Goal: Transaction & Acquisition: Purchase product/service

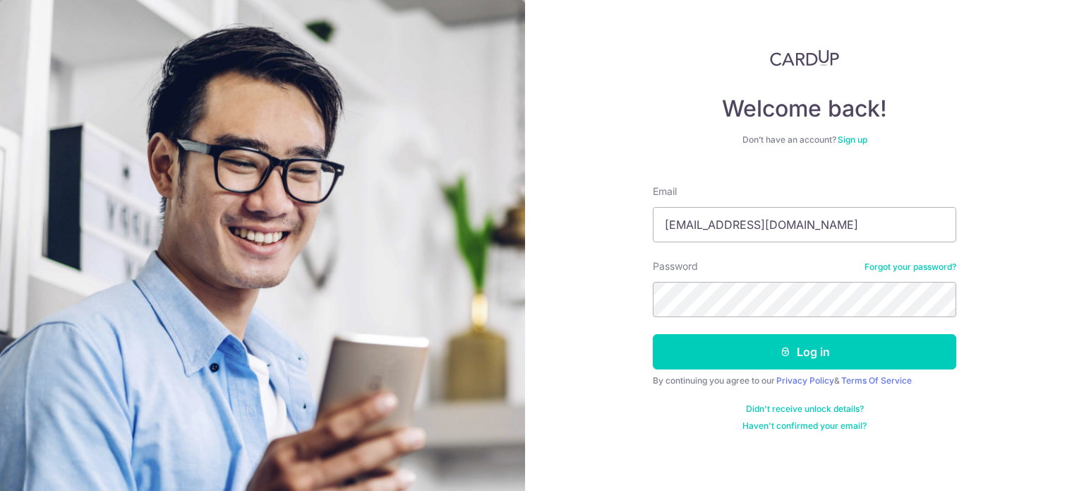
type input "thomastehks@gmail.com"
click at [596, 300] on div "Welcome back! Don’t have an account? Sign up Email thomastehks@gmail.com Passwo…" at bounding box center [804, 245] width 559 height 491
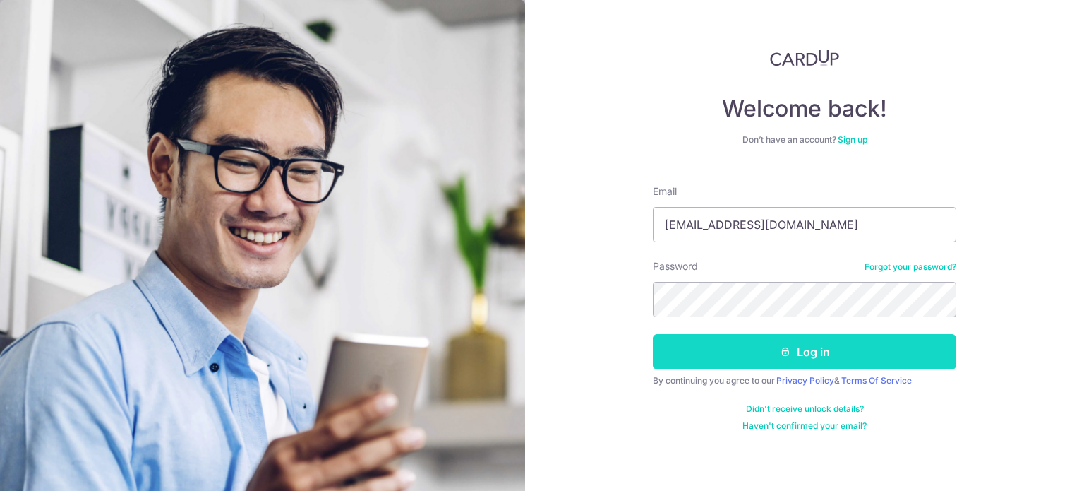
click at [887, 359] on button "Log in" at bounding box center [805, 351] width 304 height 35
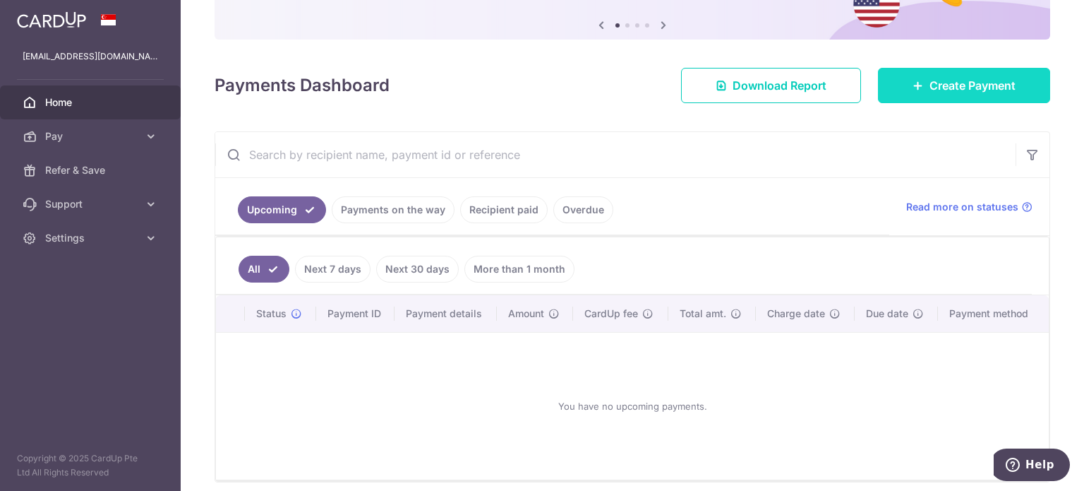
click at [930, 91] on span "Create Payment" at bounding box center [973, 85] width 86 height 17
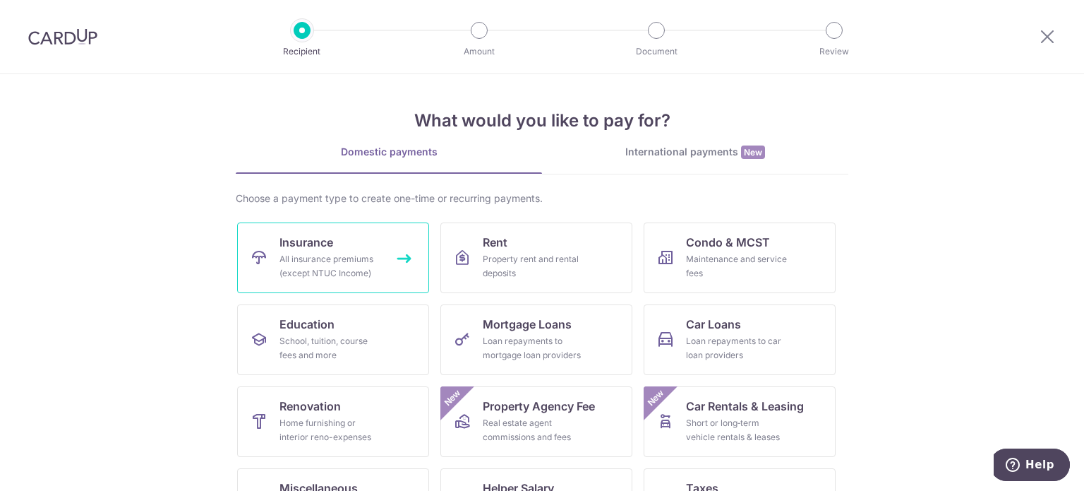
click at [330, 258] on div "All insurance premiums (except NTUC Income)" at bounding box center [331, 266] width 102 height 28
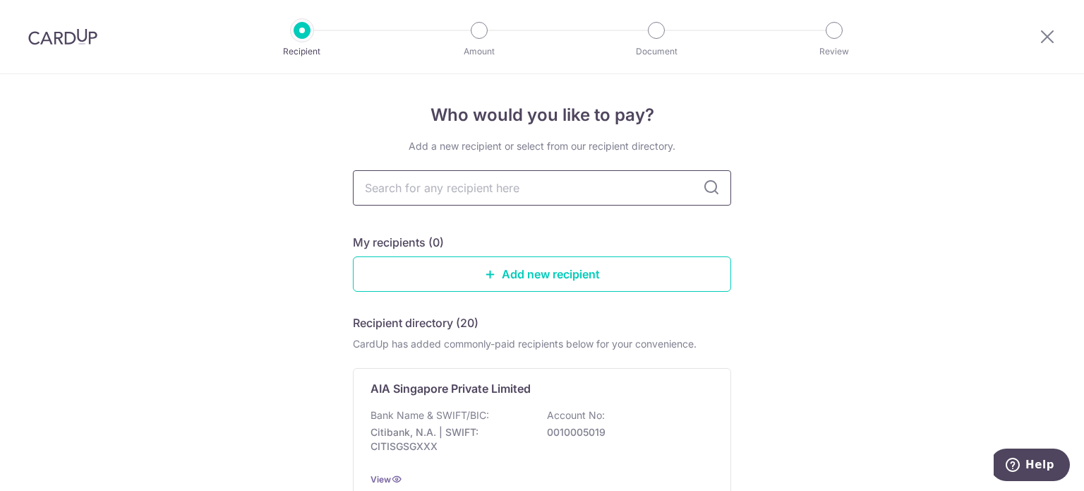
click at [433, 191] on input "text" at bounding box center [542, 187] width 378 height 35
type input "aia"
click at [596, 188] on input "aia" at bounding box center [542, 187] width 378 height 35
click at [704, 186] on icon at bounding box center [711, 187] width 17 height 17
click at [512, 191] on input "aia" at bounding box center [542, 187] width 378 height 35
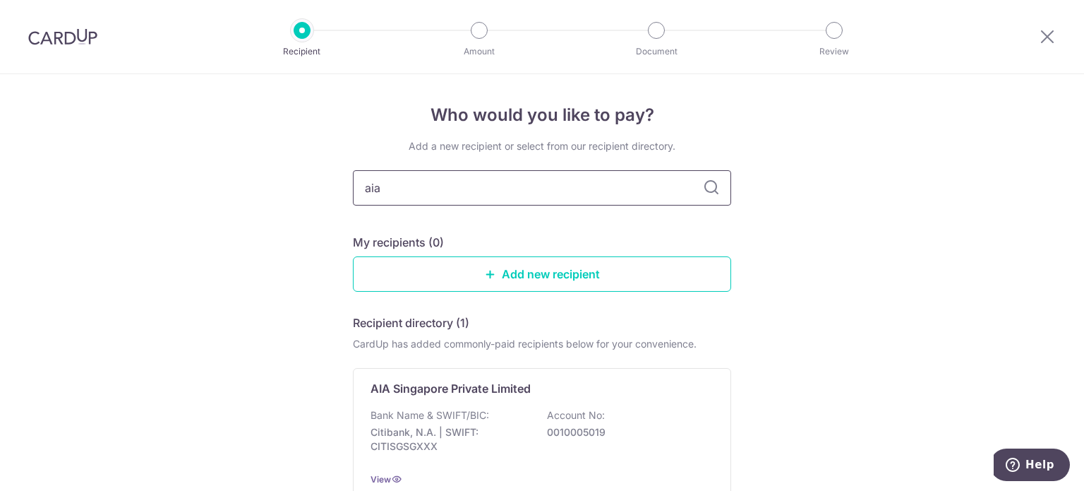
scroll to position [130, 0]
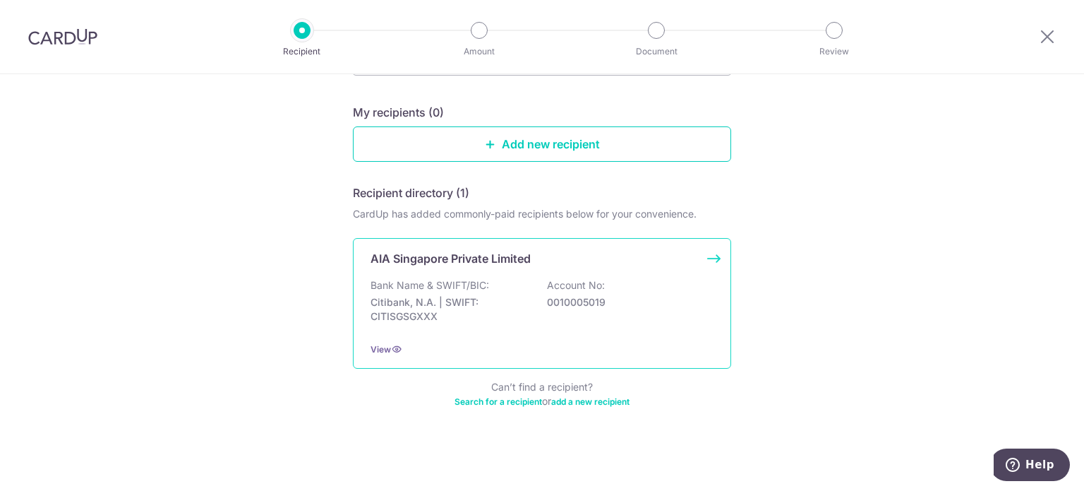
click at [430, 263] on p "AIA Singapore Private Limited" at bounding box center [451, 258] width 160 height 17
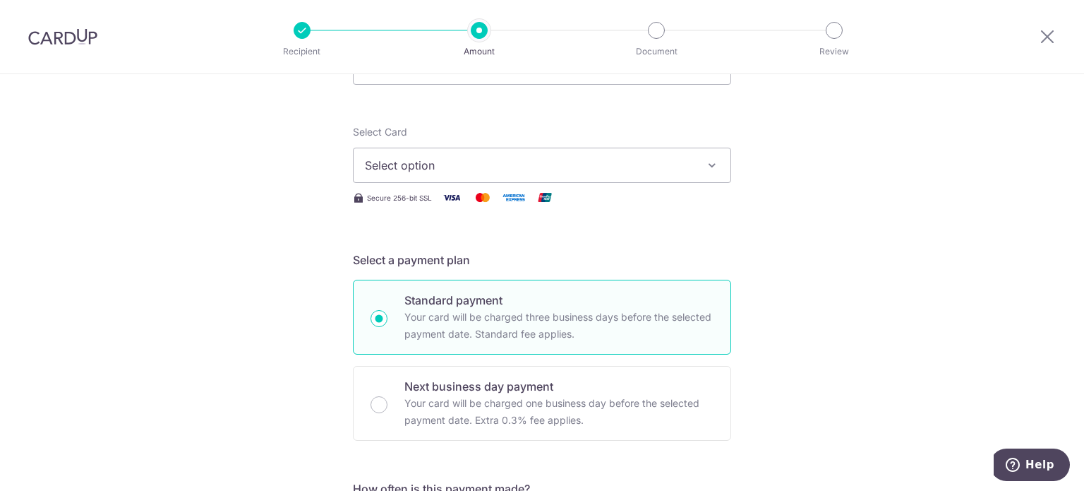
scroll to position [141, 0]
click at [512, 169] on span "Select option" at bounding box center [529, 164] width 329 height 17
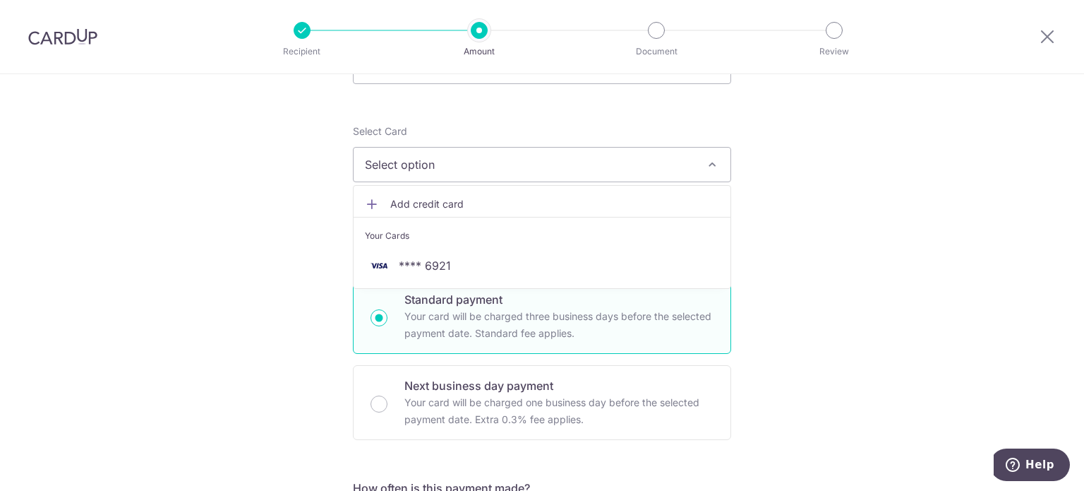
click at [512, 169] on span "Select option" at bounding box center [529, 164] width 329 height 17
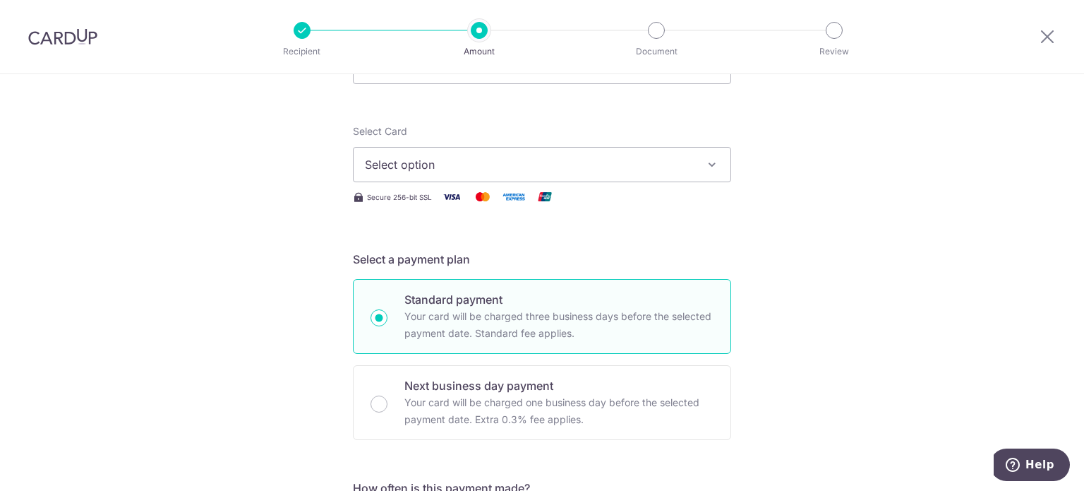
scroll to position [0, 0]
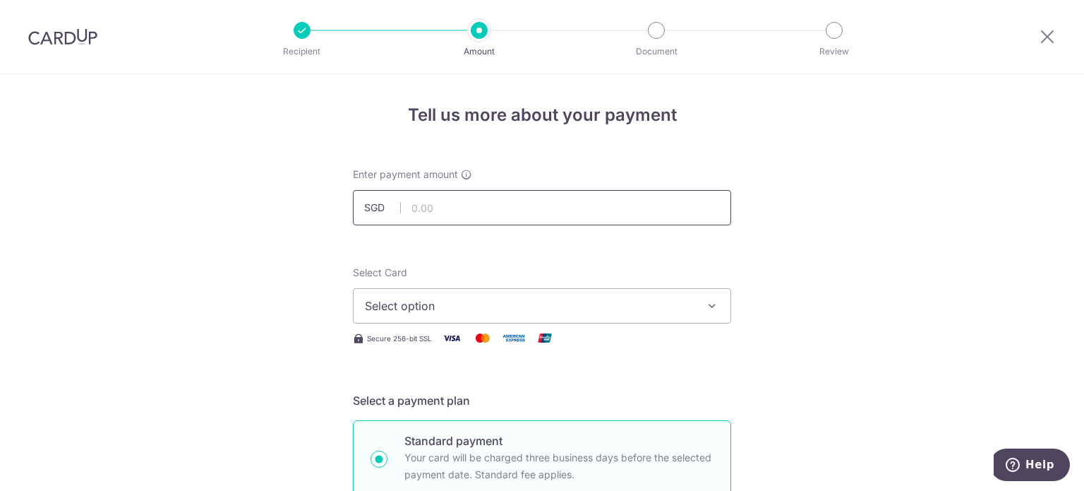
click at [466, 209] on input "text" at bounding box center [542, 207] width 378 height 35
type input "536.04"
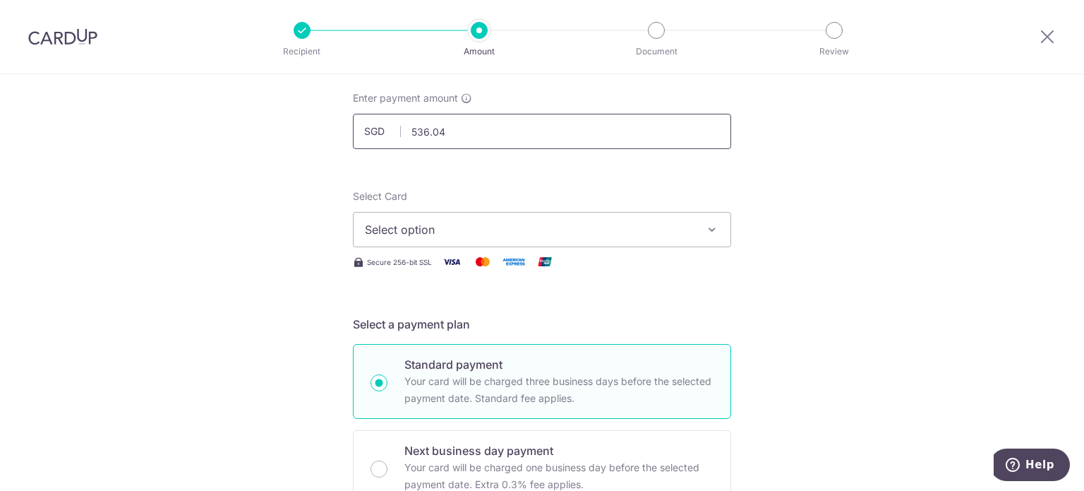
scroll to position [212, 0]
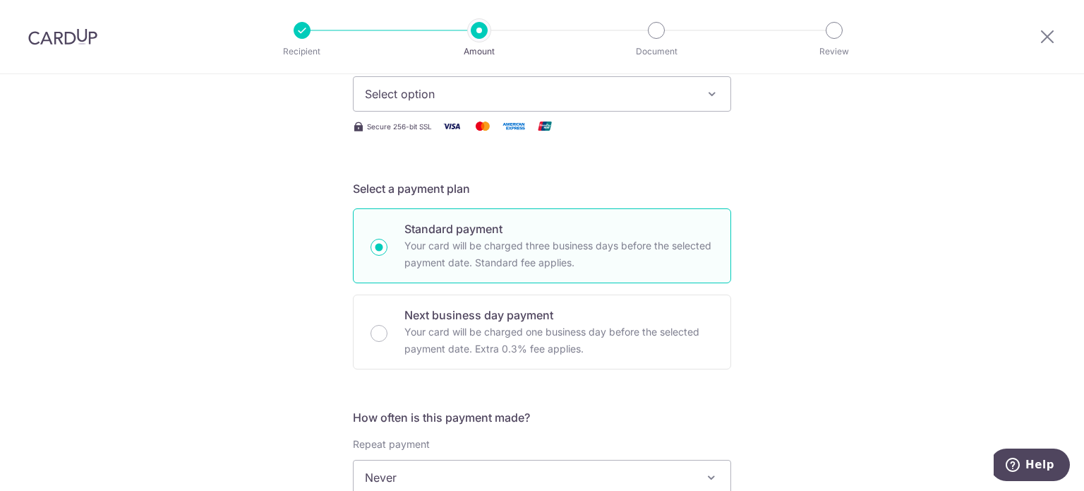
click at [498, 97] on span "Select option" at bounding box center [529, 93] width 329 height 17
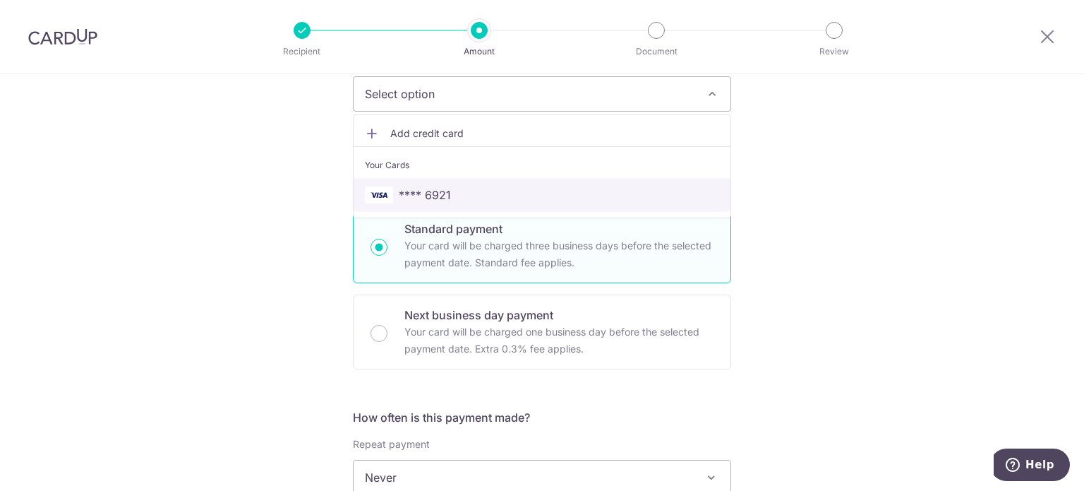
click at [410, 195] on span "**** 6921" at bounding box center [425, 194] width 52 height 17
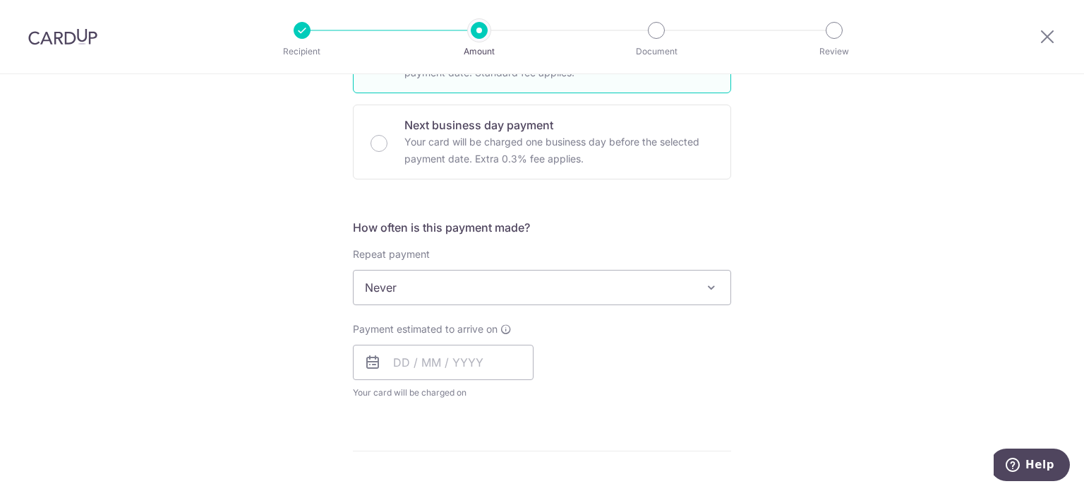
scroll to position [423, 0]
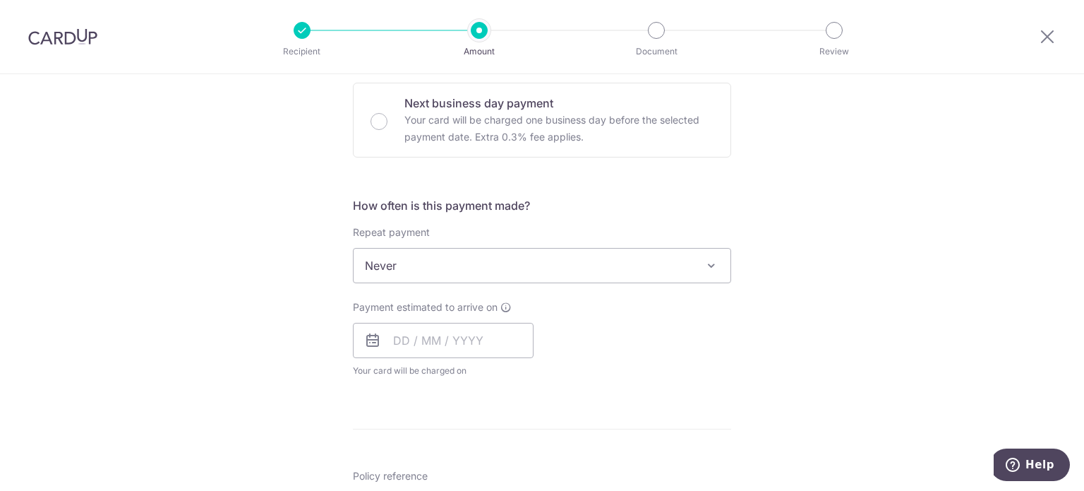
click at [402, 262] on span "Never" at bounding box center [542, 265] width 377 height 34
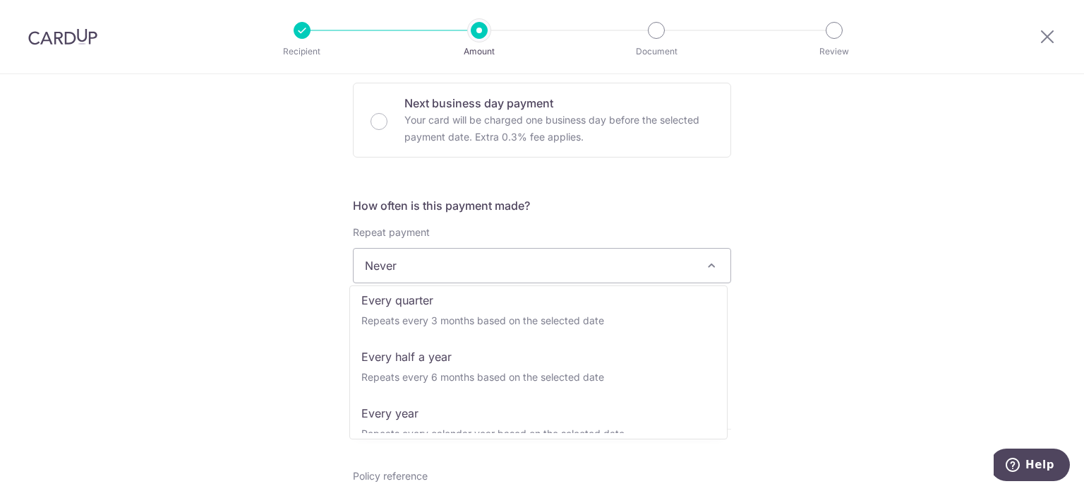
scroll to position [198, 0]
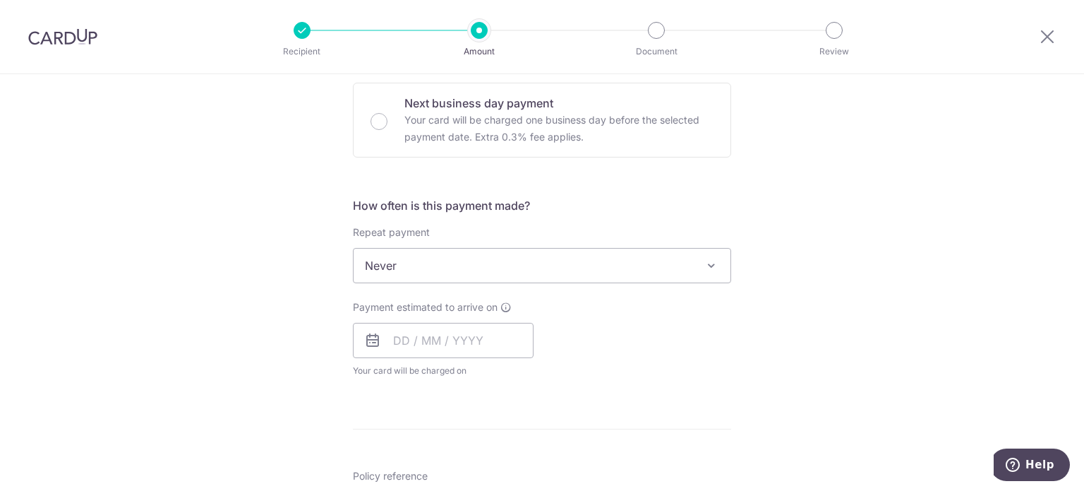
click at [217, 320] on div "Tell us more about your payment Enter payment amount SGD 536.04 536.04 Select C…" at bounding box center [542, 289] width 1084 height 1277
click at [394, 342] on input "text" at bounding box center [443, 340] width 181 height 35
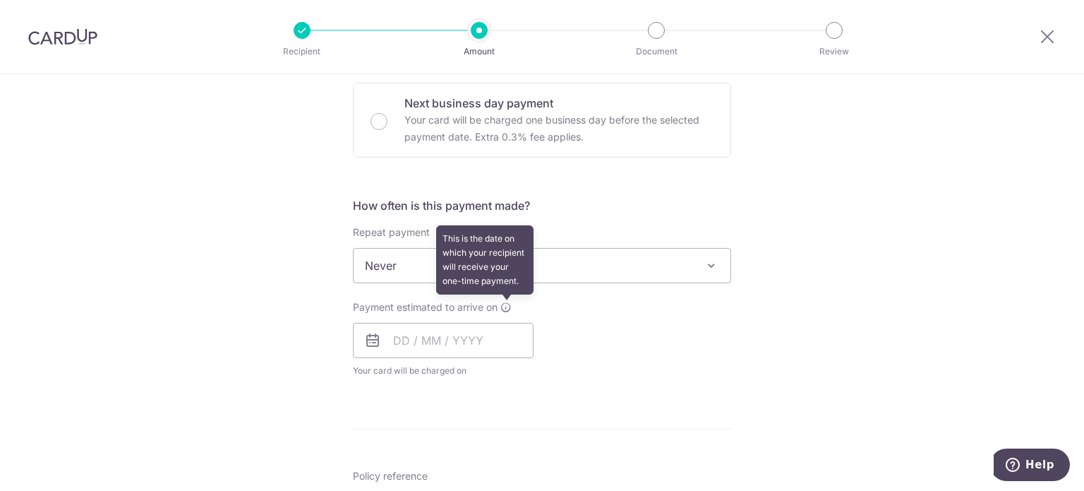
drag, startPoint x: 499, startPoint y: 311, endPoint x: 359, endPoint y: 311, distance: 140.5
click at [359, 311] on span "Payment estimated to arrive on" at bounding box center [425, 307] width 145 height 14
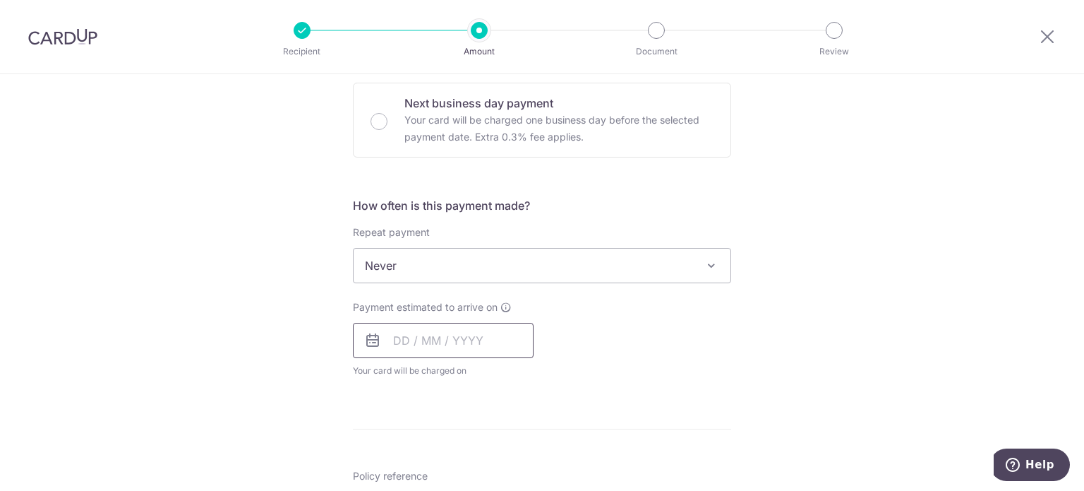
click at [392, 329] on input "text" at bounding box center [443, 340] width 181 height 35
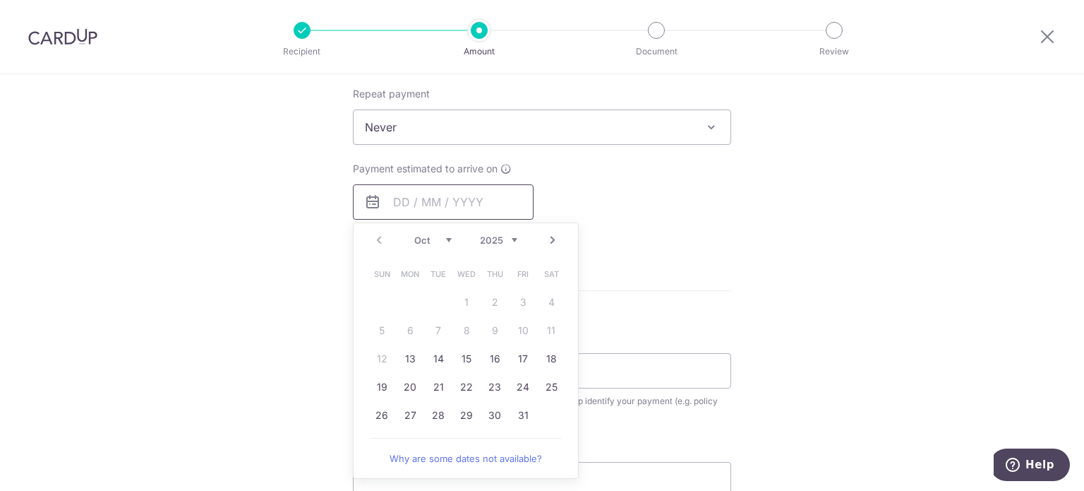
scroll to position [565, 0]
click at [409, 355] on link "13" at bounding box center [410, 355] width 23 height 23
type input "[DATE]"
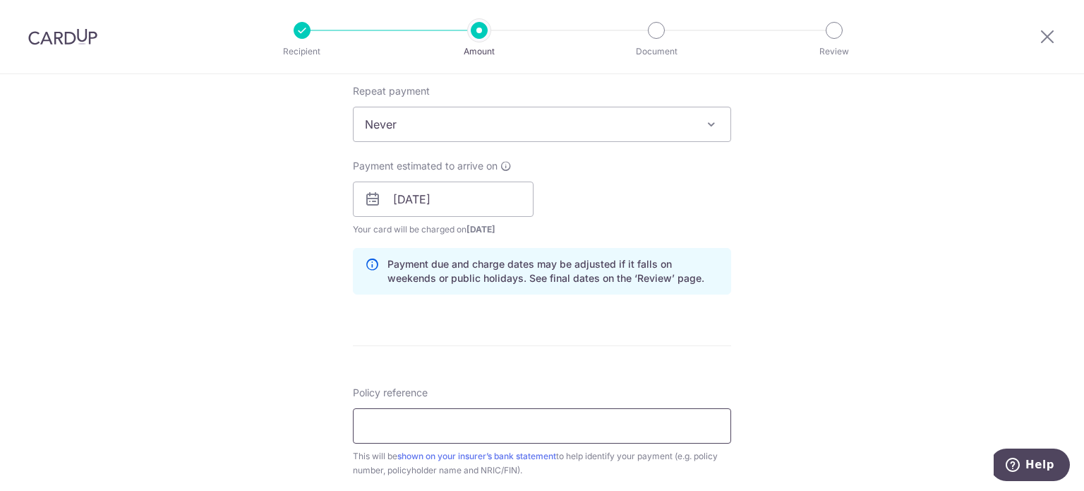
click at [394, 420] on input "Policy reference" at bounding box center [542, 425] width 378 height 35
paste input "H244248369"
type input "H244248369"
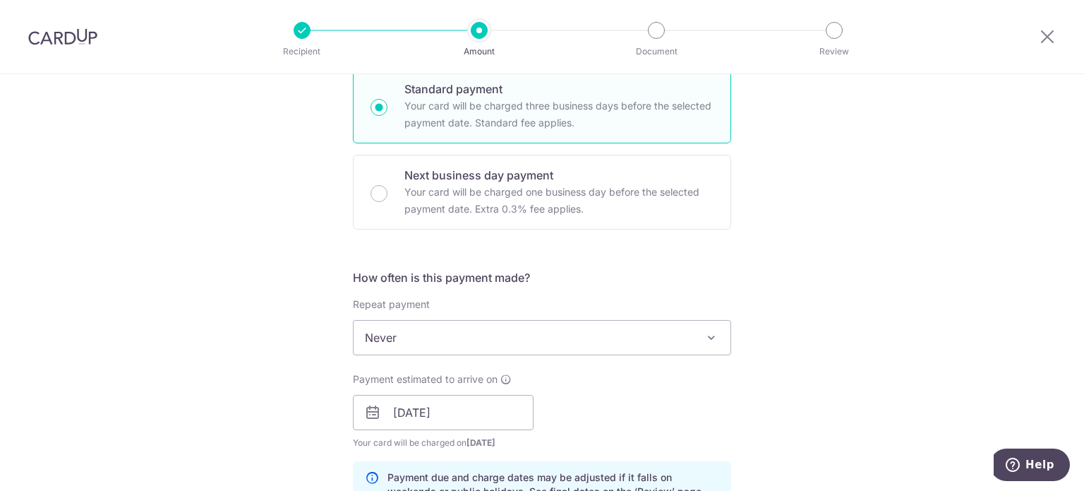
scroll to position [140, 0]
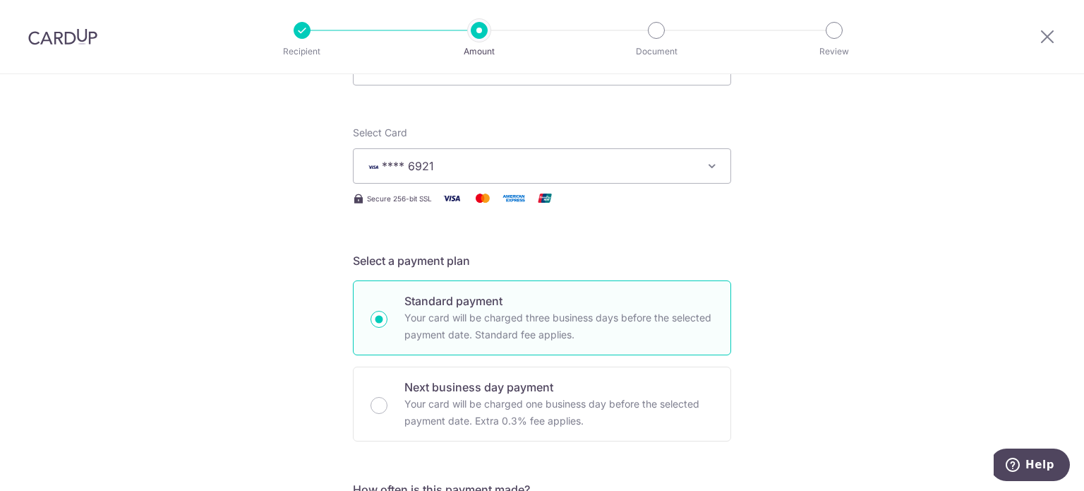
drag, startPoint x: 268, startPoint y: 159, endPoint x: 232, endPoint y: 186, distance: 44.3
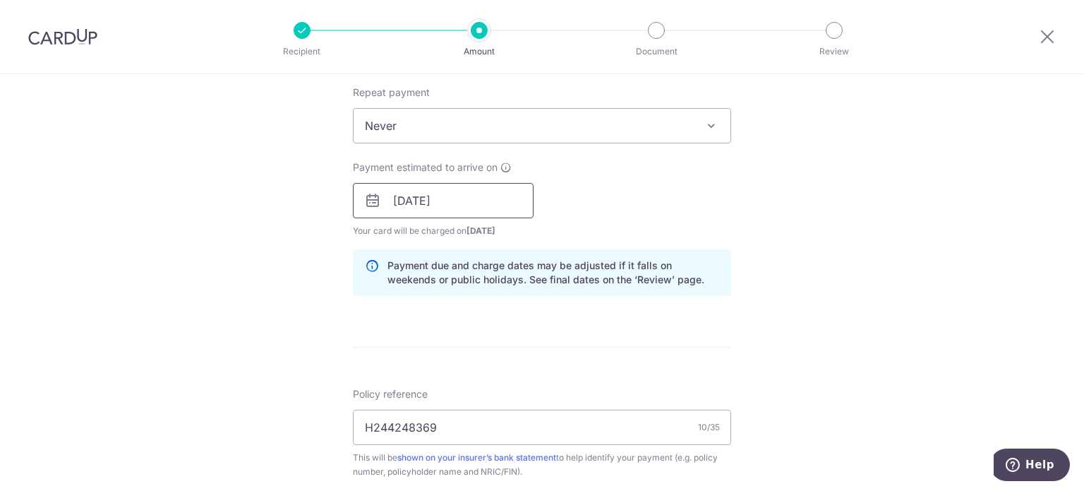
scroll to position [846, 0]
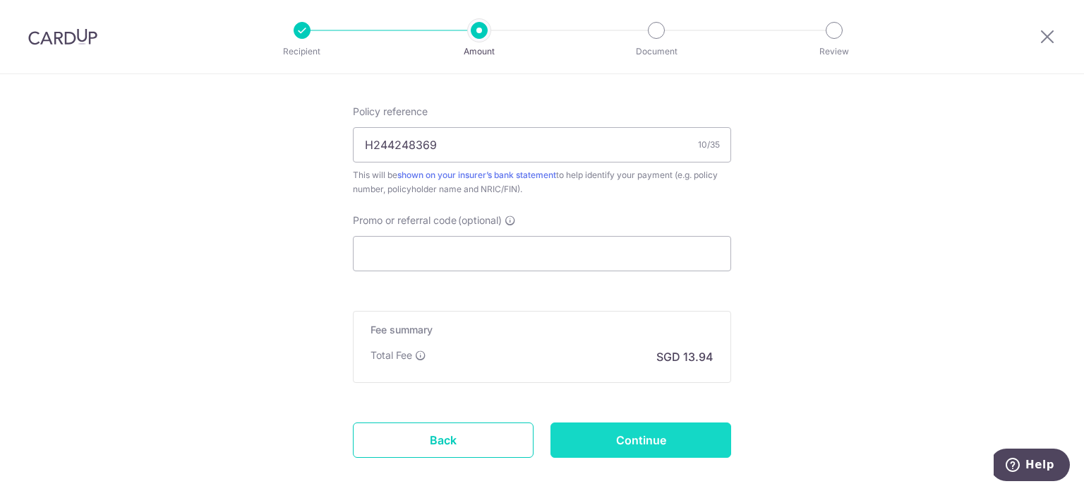
click at [617, 431] on input "Continue" at bounding box center [641, 439] width 181 height 35
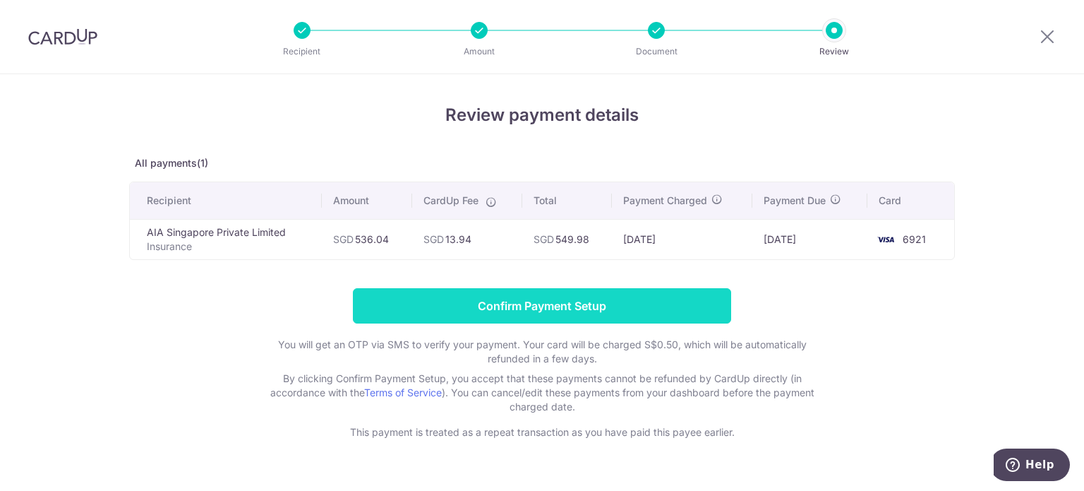
click at [458, 298] on input "Confirm Payment Setup" at bounding box center [542, 305] width 378 height 35
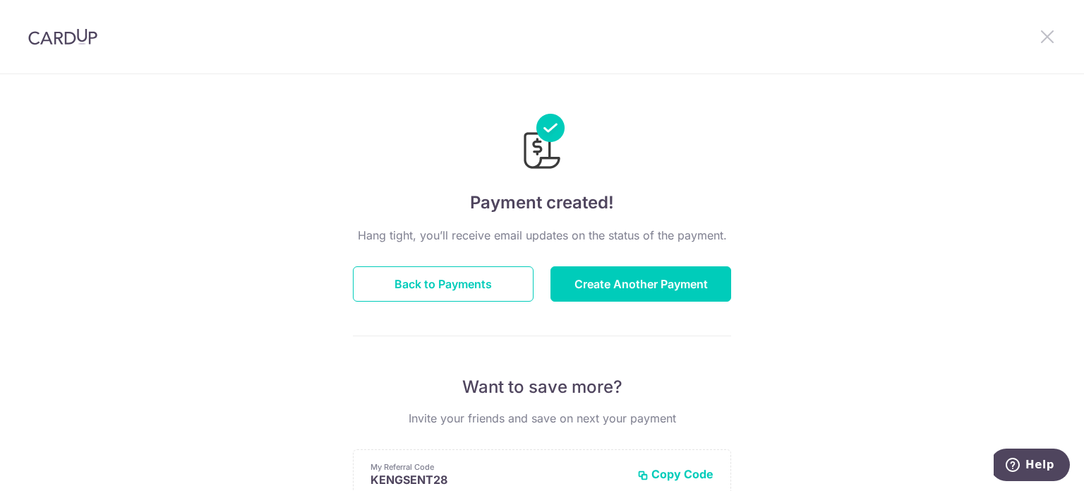
click at [1047, 40] on icon at bounding box center [1047, 37] width 17 height 18
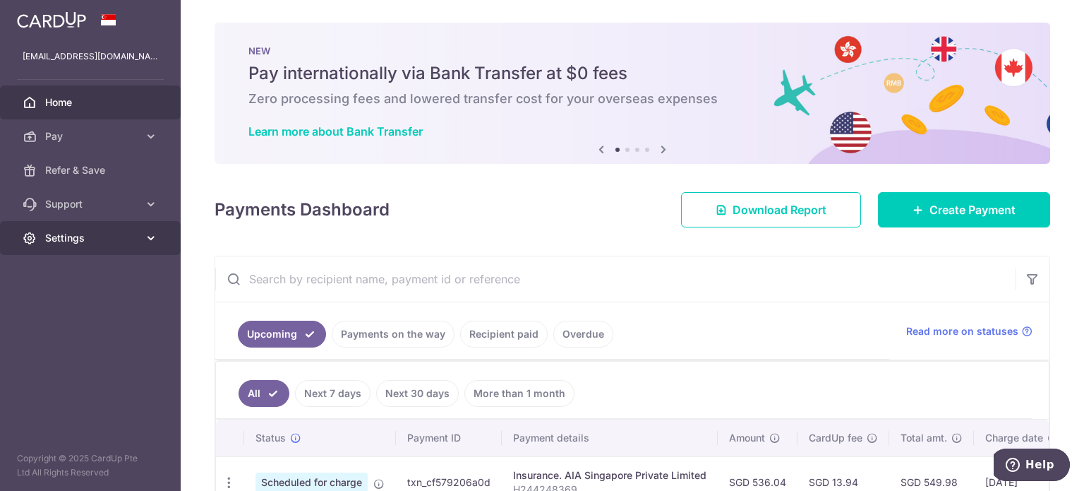
click at [121, 236] on span "Settings" at bounding box center [91, 238] width 93 height 14
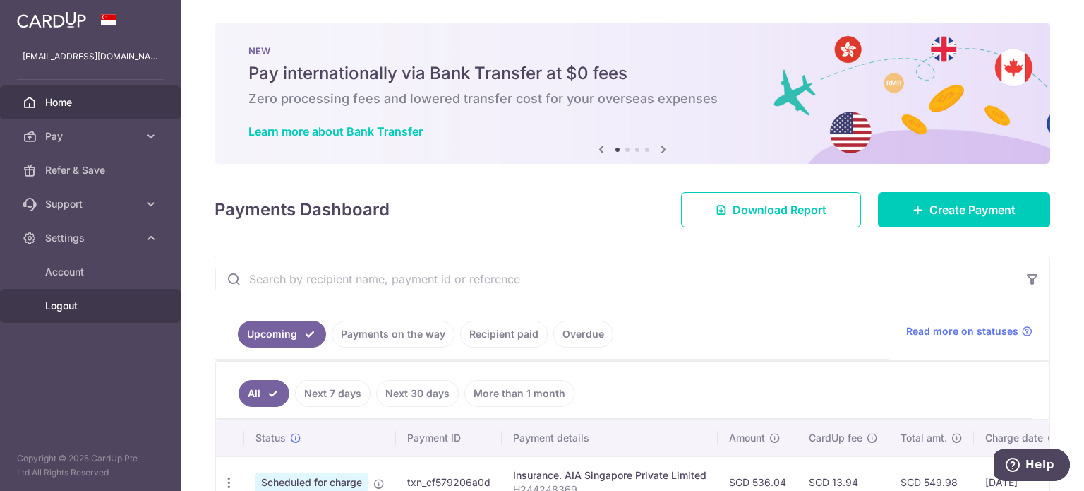
click at [72, 312] on span "Logout" at bounding box center [91, 306] width 93 height 14
